Goal: Information Seeking & Learning: Understand process/instructions

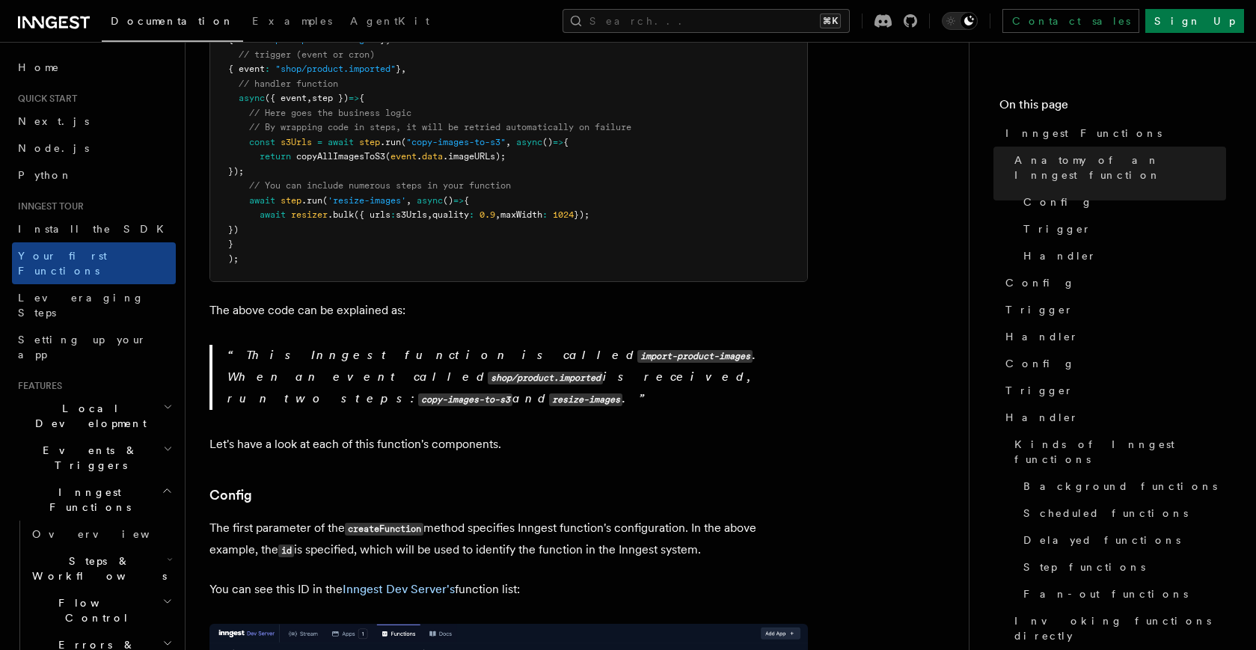
scroll to position [570, 0]
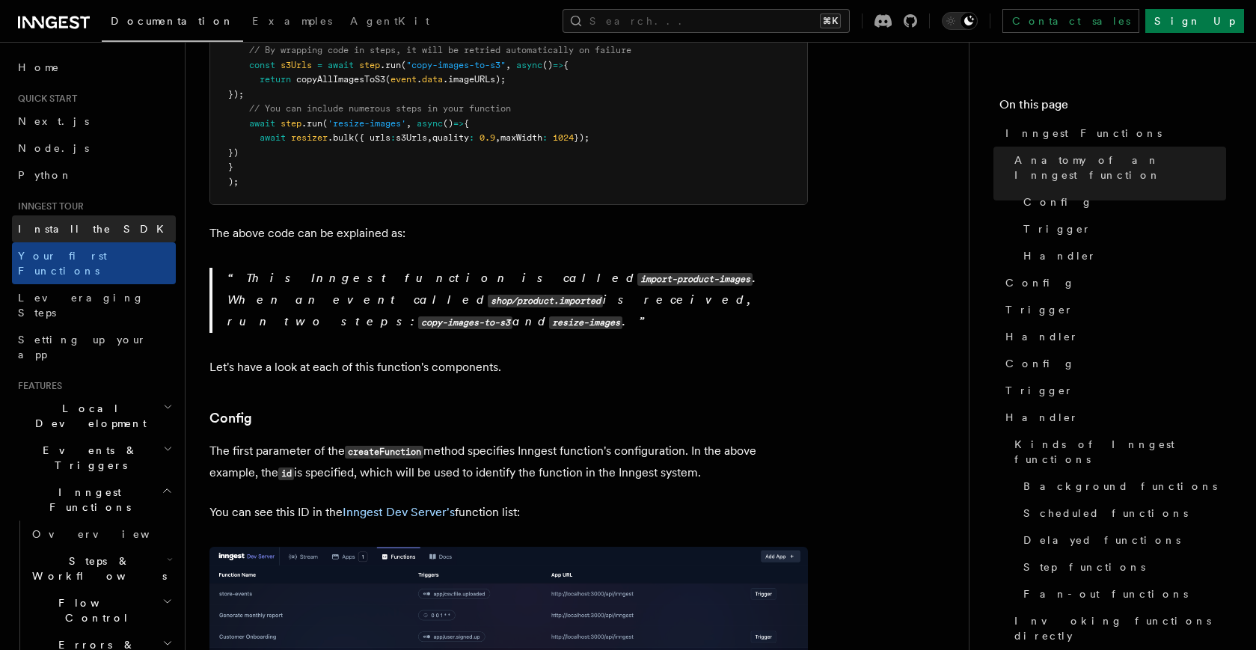
click at [82, 220] on link "Install the SDK" at bounding box center [94, 228] width 164 height 27
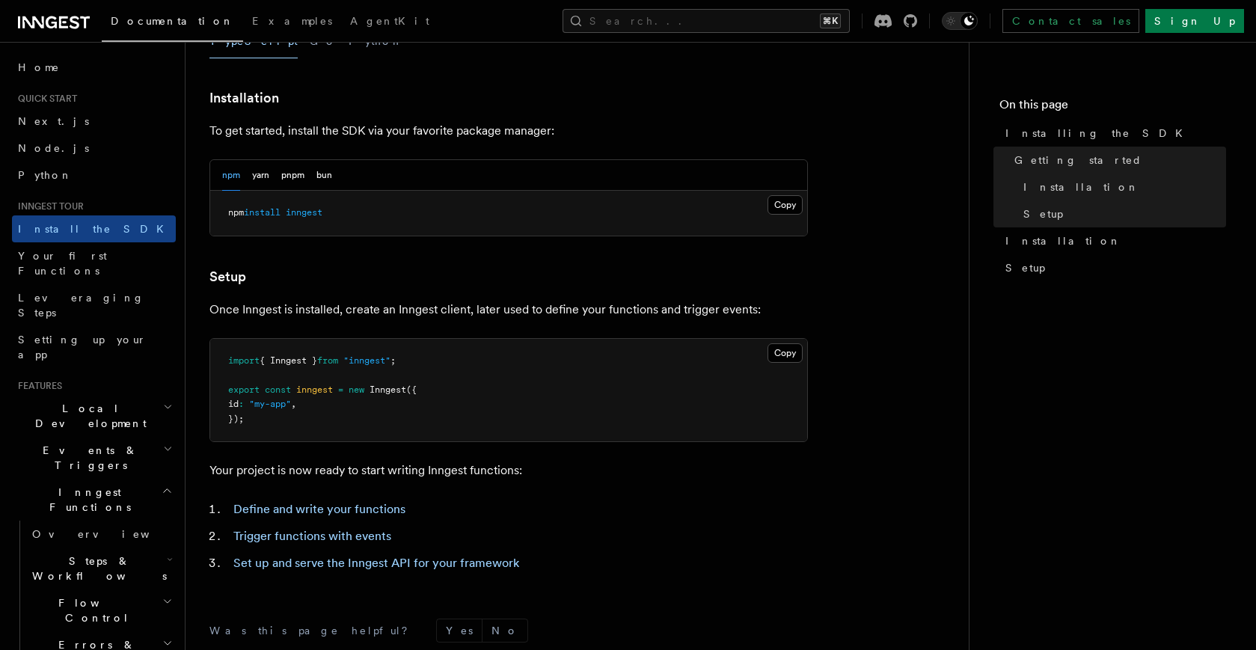
scroll to position [594, 0]
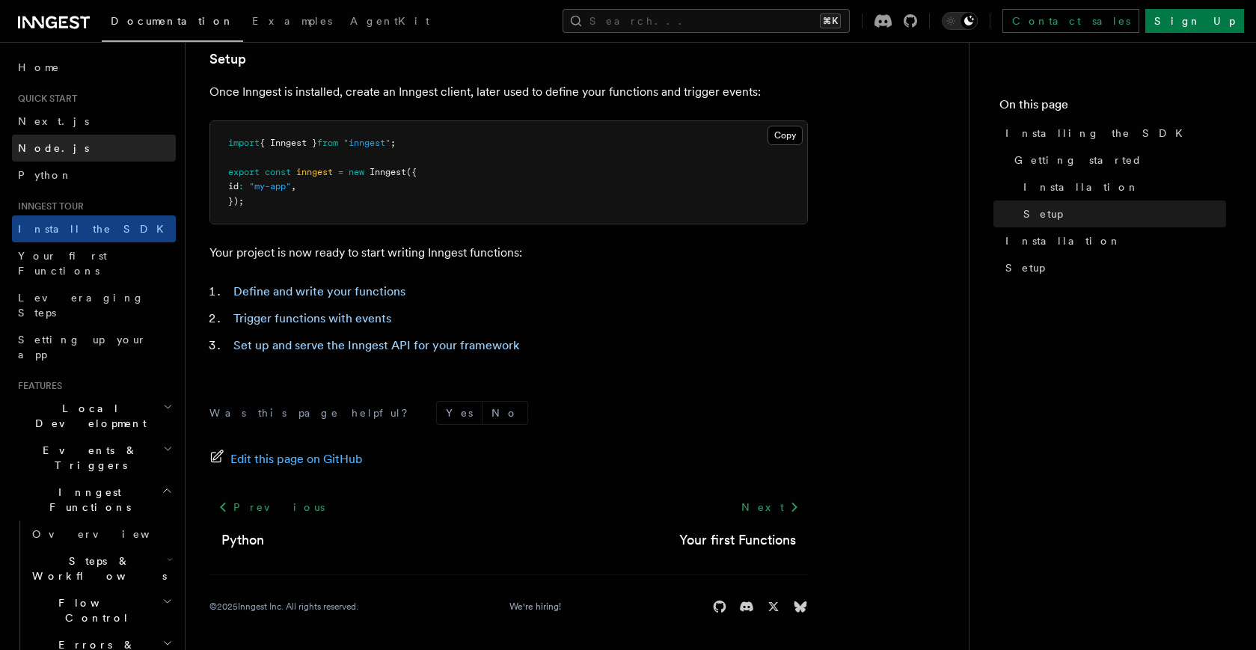
click at [87, 150] on link "Node.js" at bounding box center [94, 148] width 164 height 27
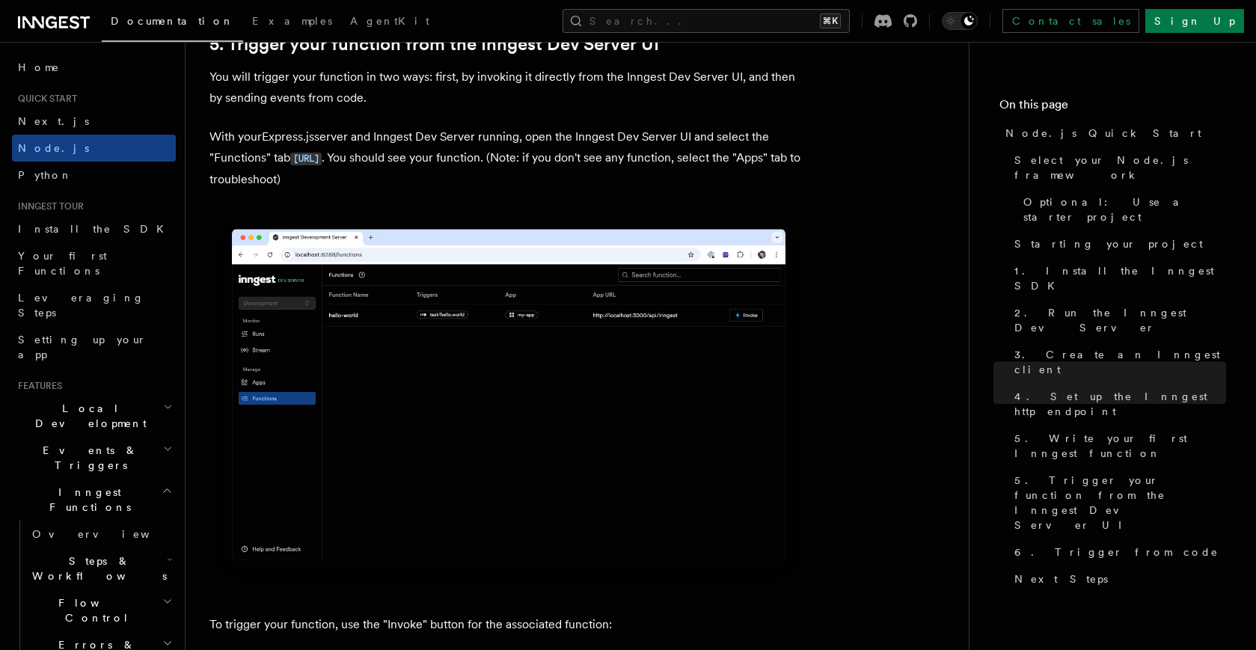
scroll to position [3474, 0]
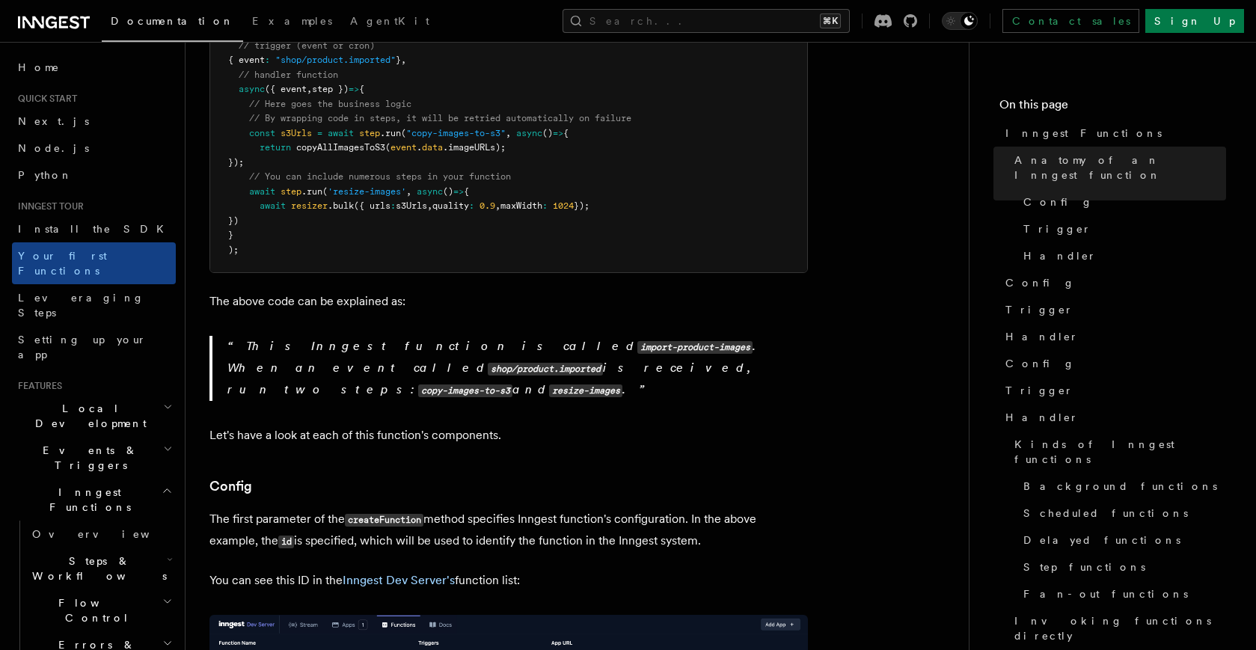
click at [687, 126] on pre "import { inngest } from "./client" ; export default inngest .createFunction ( /…" at bounding box center [508, 112] width 597 height 322
click at [719, 21] on button "Search... ⌘K" at bounding box center [705, 21] width 287 height 24
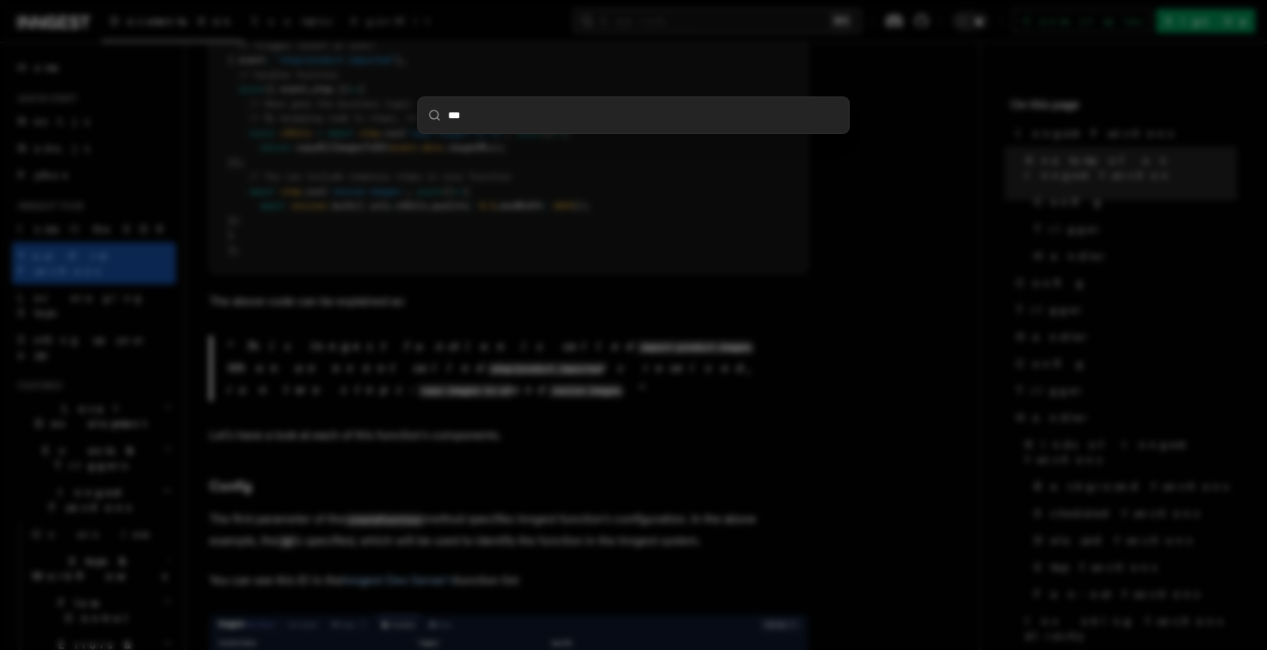
type input "****"
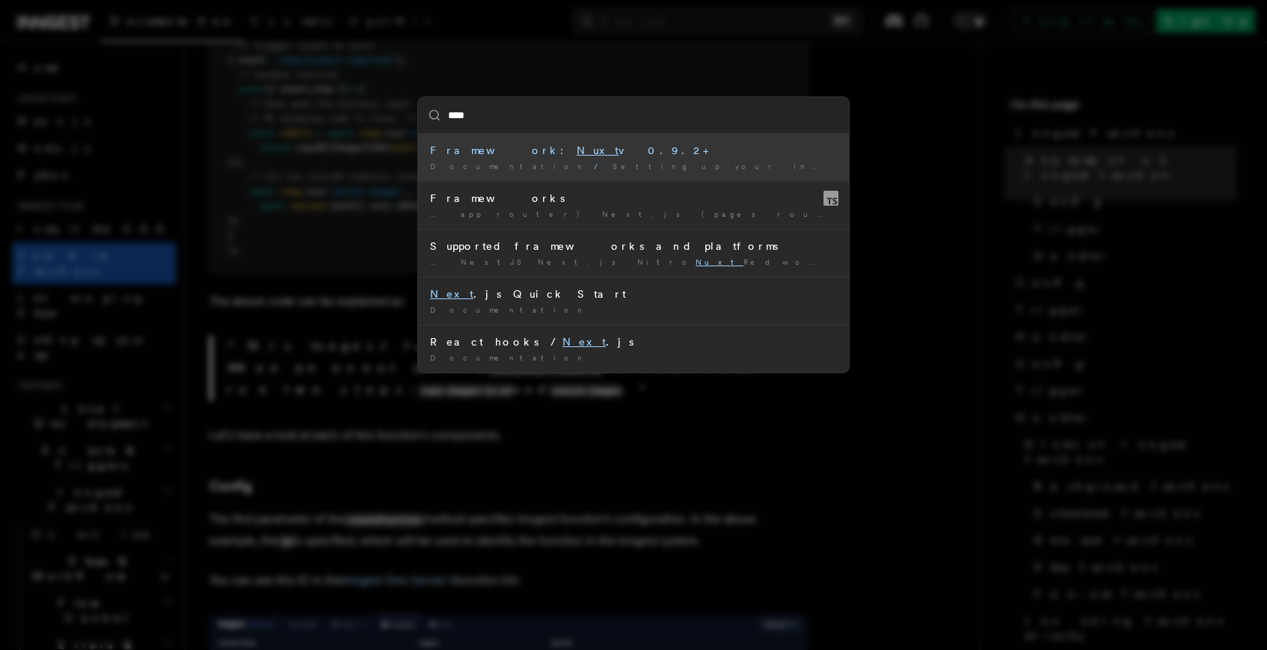
click at [612, 169] on span "Setting up your Inngest app" at bounding box center [758, 166] width 292 height 9
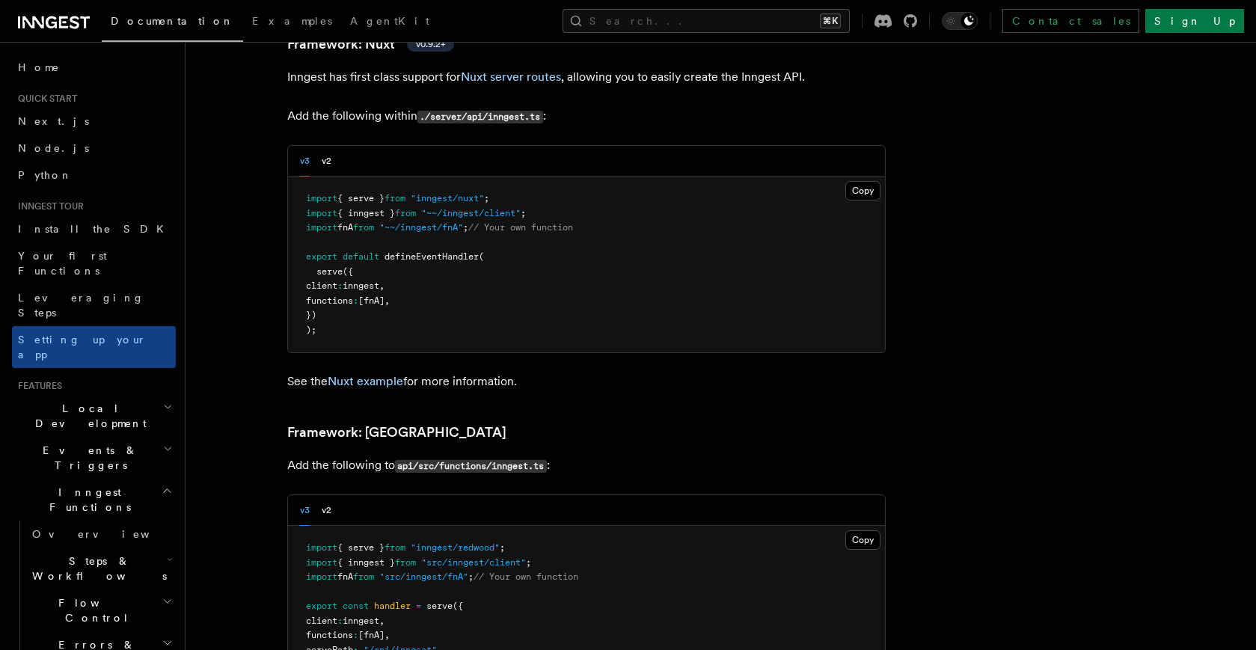
scroll to position [10916, 0]
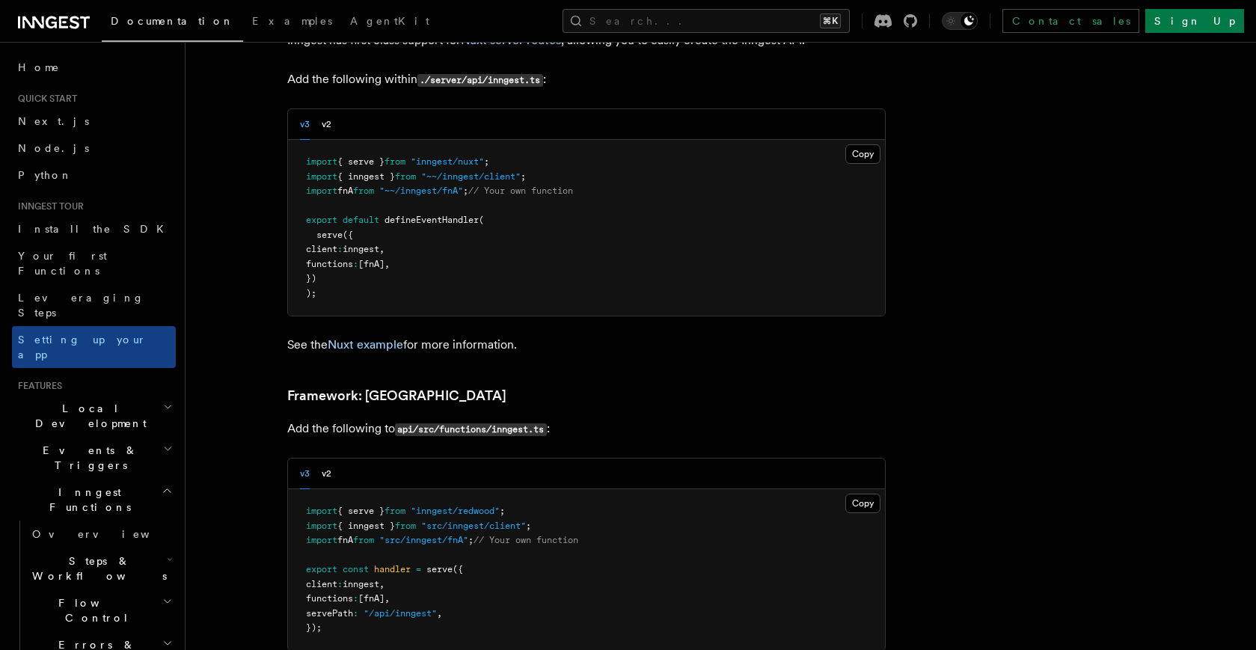
click at [331, 458] on div "v3 v2" at bounding box center [586, 473] width 597 height 31
click at [322, 458] on button "v2" at bounding box center [327, 473] width 10 height 31
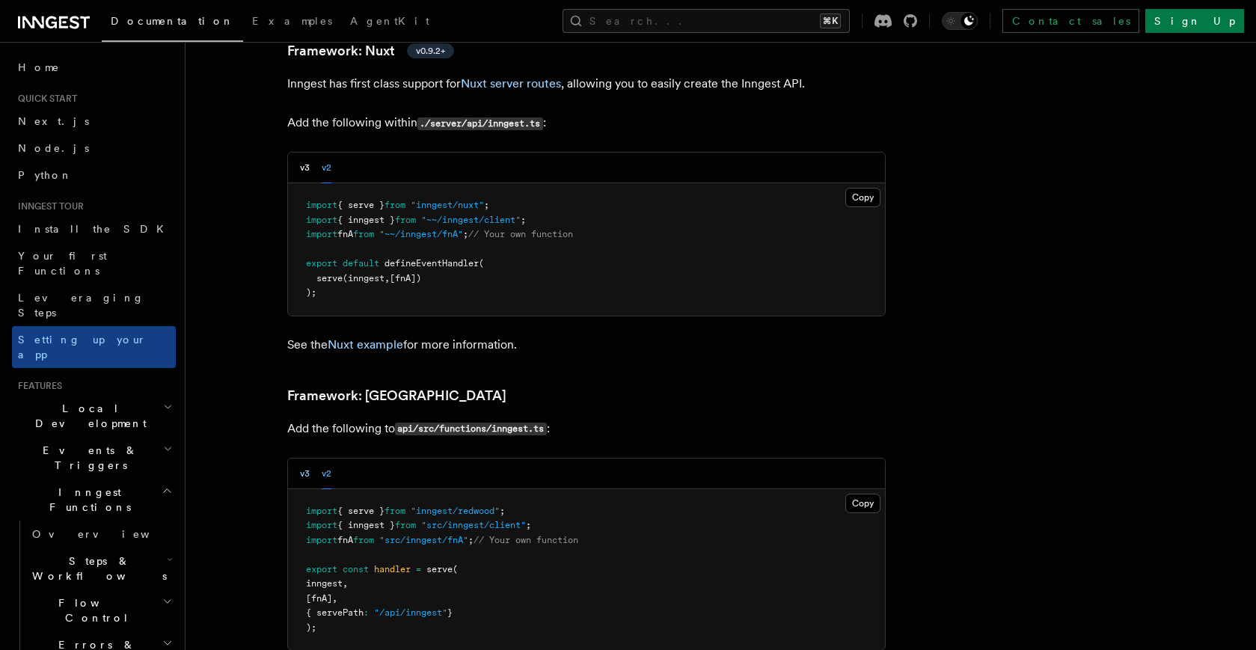
click at [307, 458] on button "v3" at bounding box center [305, 473] width 10 height 31
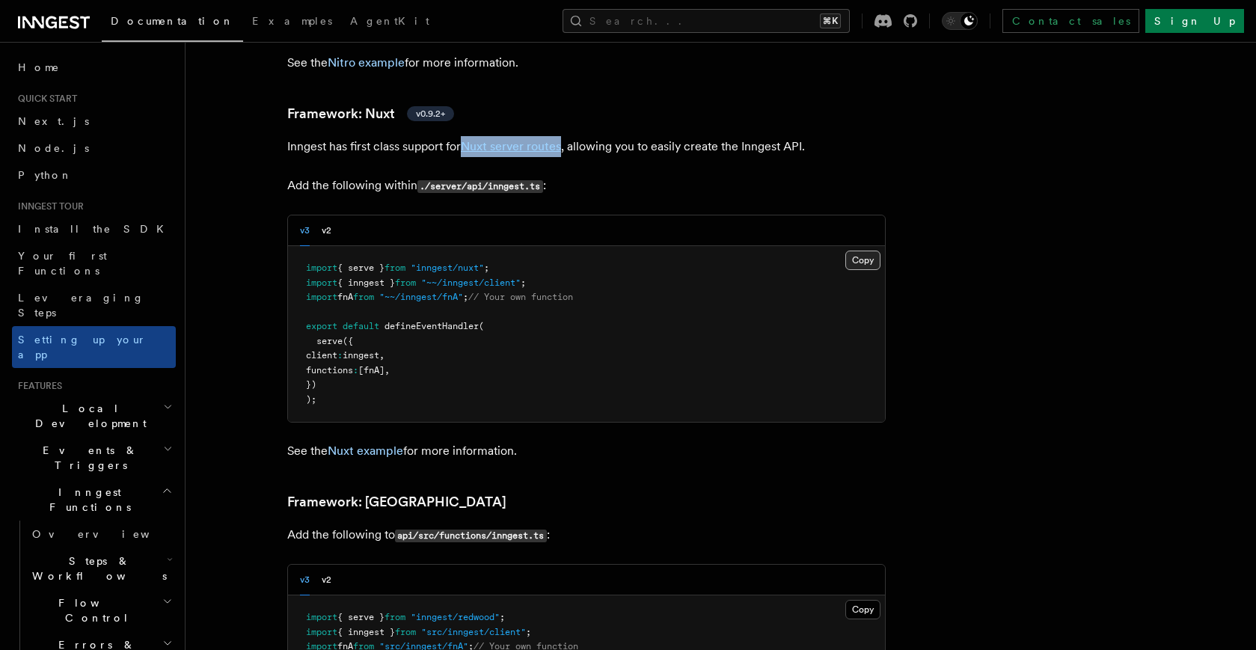
scroll to position [10955, 0]
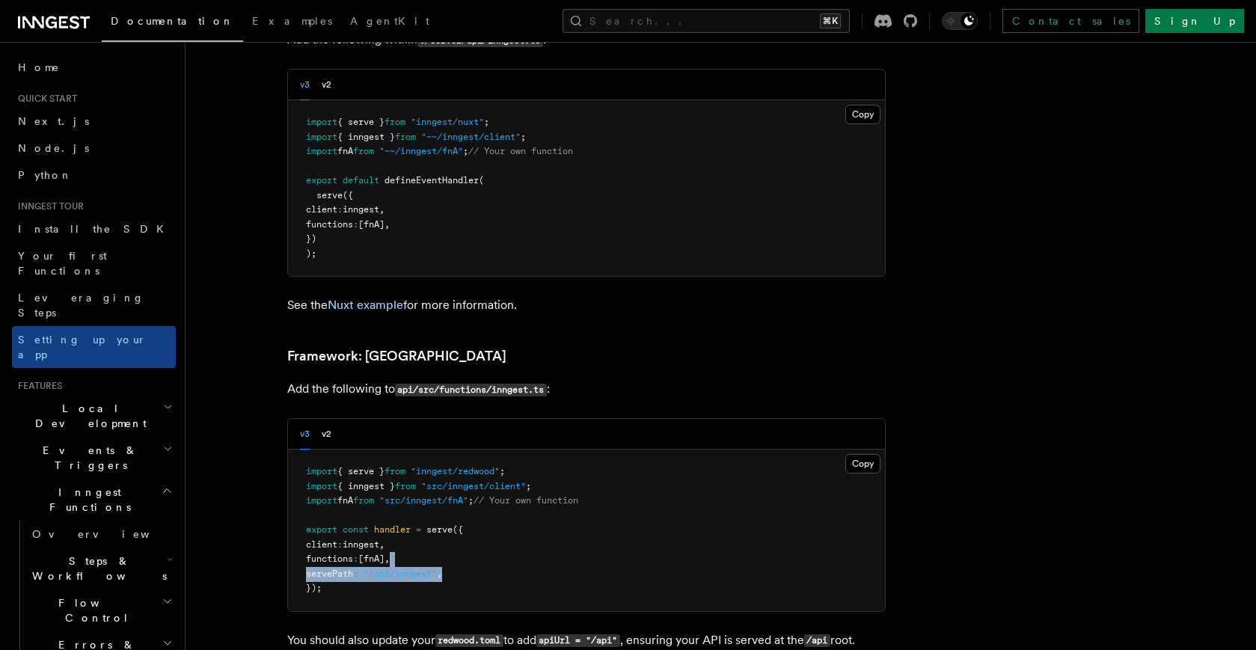
drag, startPoint x: 487, startPoint y: 523, endPoint x: 491, endPoint y: 511, distance: 13.3
click at [491, 511] on pre "import { serve } from "inngest/redwood" ; import { inngest } from "src/inngest/…" at bounding box center [586, 530] width 597 height 162
copy code "servePath : "/api/inngest" ,"
